Goal: Task Accomplishment & Management: Manage account settings

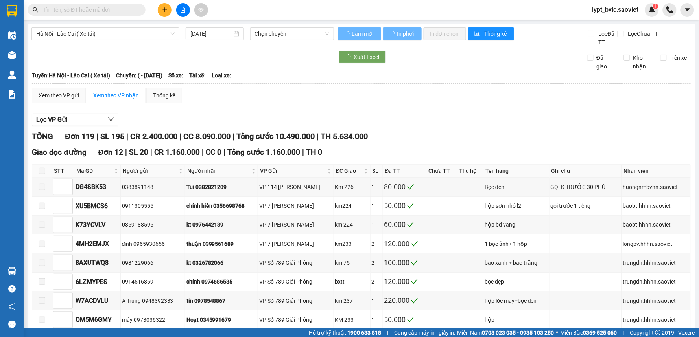
type input "[DATE]"
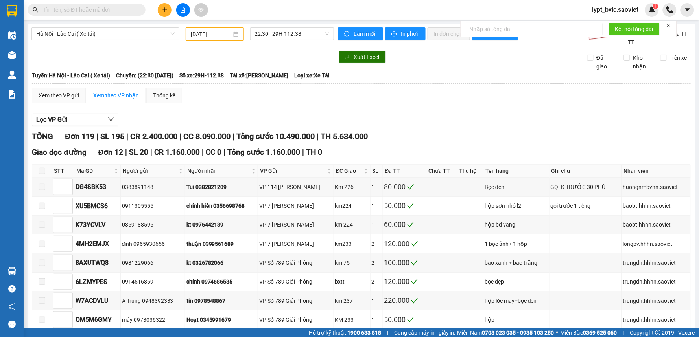
drag, startPoint x: 619, startPoint y: 6, endPoint x: 621, endPoint y: 15, distance: 9.3
click at [620, 6] on span "lypt_bvlc.saoviet" at bounding box center [615, 10] width 59 height 10
click at [620, 26] on span "Đăng xuất" at bounding box center [620, 24] width 42 height 9
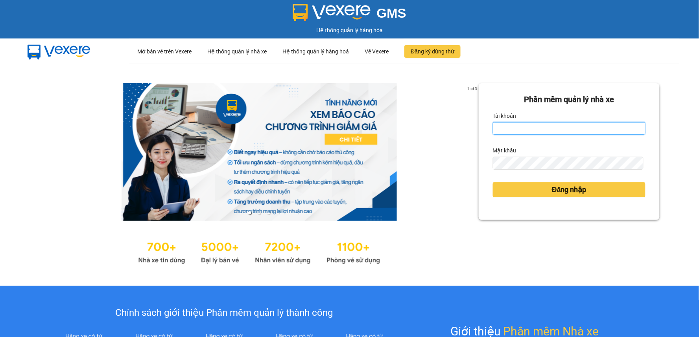
click at [553, 131] on input "Tài khoản" at bounding box center [569, 128] width 153 height 13
type input "trangdt_hhlc.saoviet"
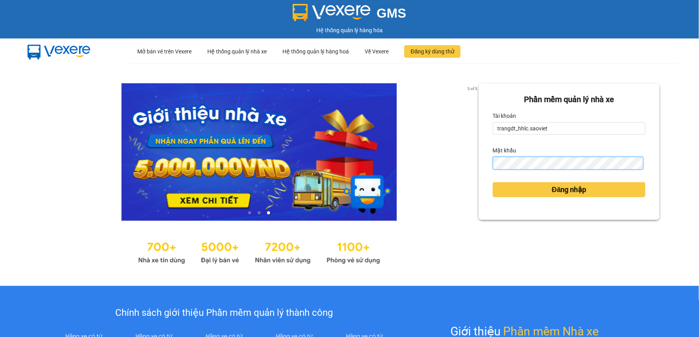
click at [493, 183] on button "Đăng nhập" at bounding box center [569, 190] width 153 height 15
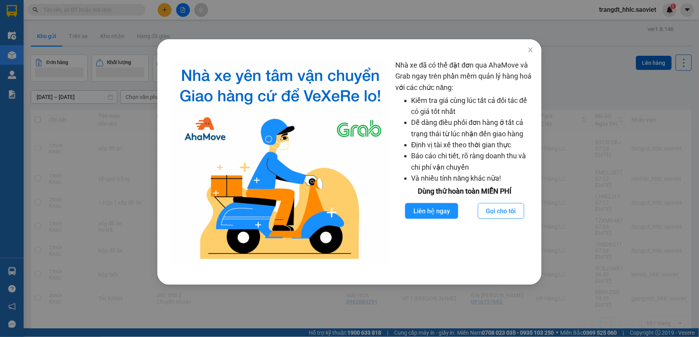
click at [342, 31] on div "Nhà xe đã có thể đặt đơn qua AhaMove và Grab ngay trên phần mềm quản lý hàng ho…" at bounding box center [349, 168] width 699 height 337
